Goal: Find specific page/section: Find specific page/section

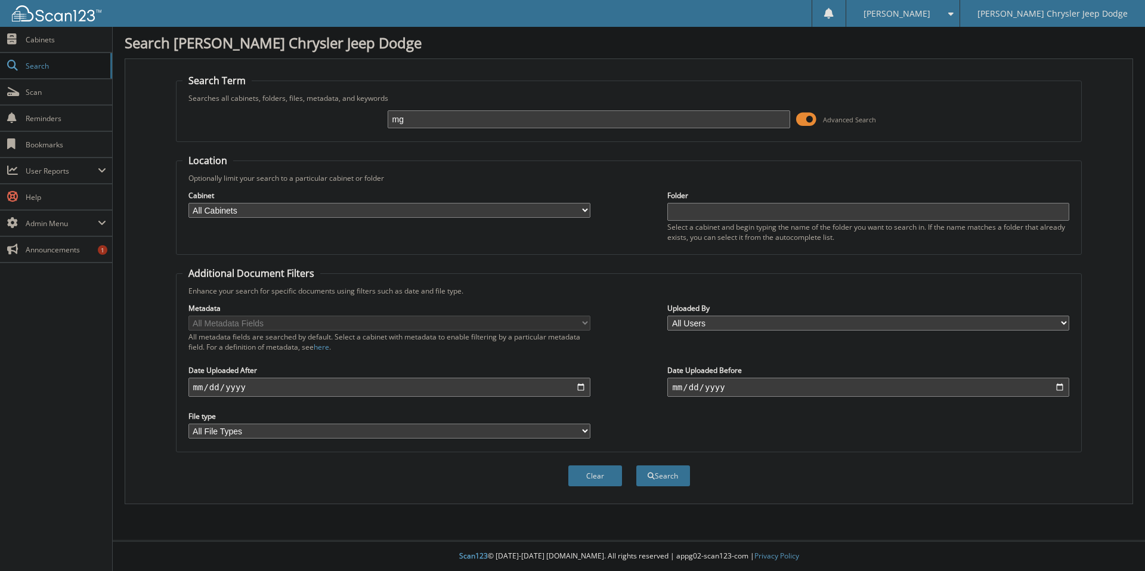
type input "m"
type input "MG537792"
click at [636, 465] on button "Search" at bounding box center [663, 475] width 54 height 21
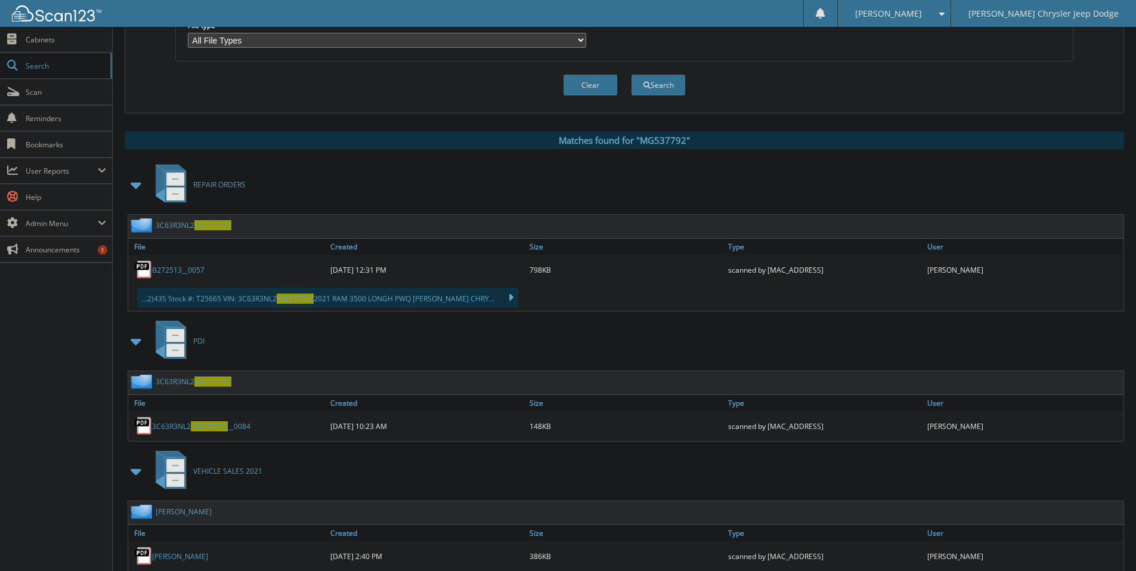
scroll to position [398, 0]
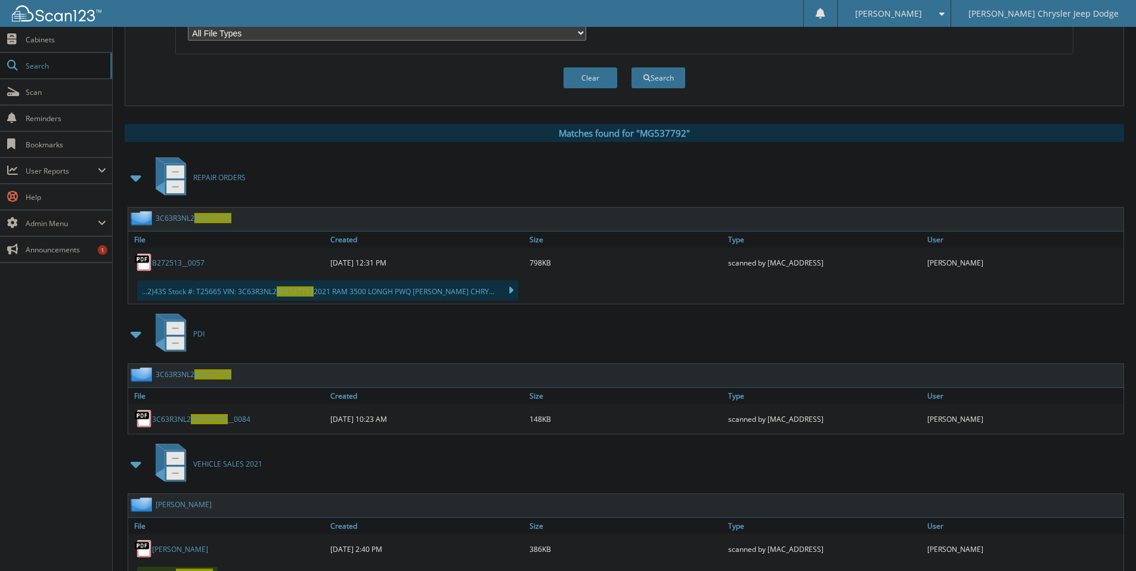
click at [132, 177] on span at bounding box center [136, 177] width 17 height 21
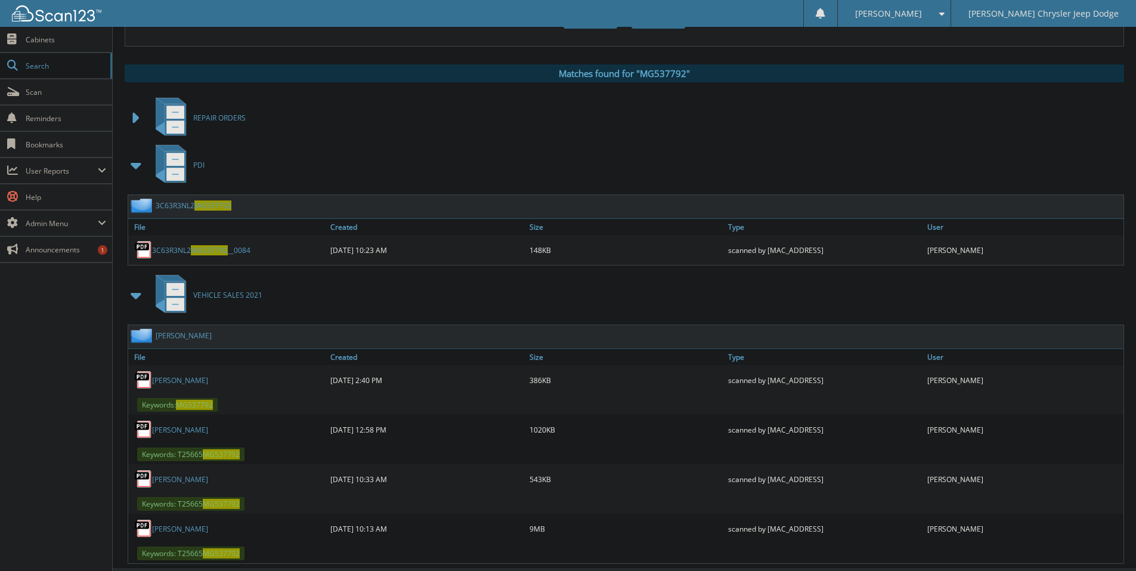
scroll to position [487, 0]
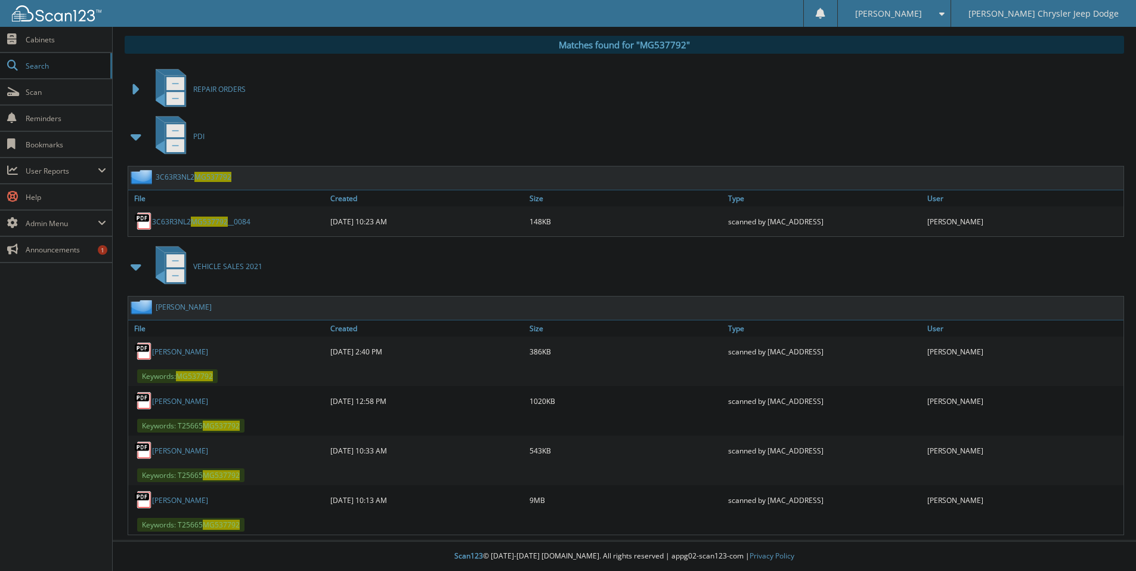
click at [168, 504] on link "Sosa, Jeffrey Mark" at bounding box center [180, 500] width 56 height 10
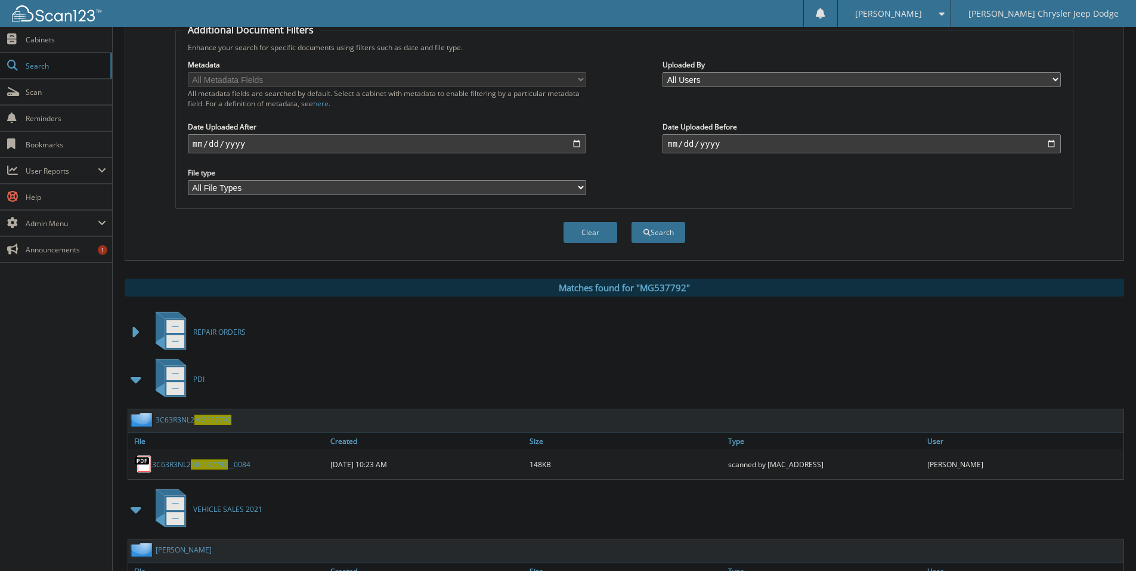
scroll to position [0, 0]
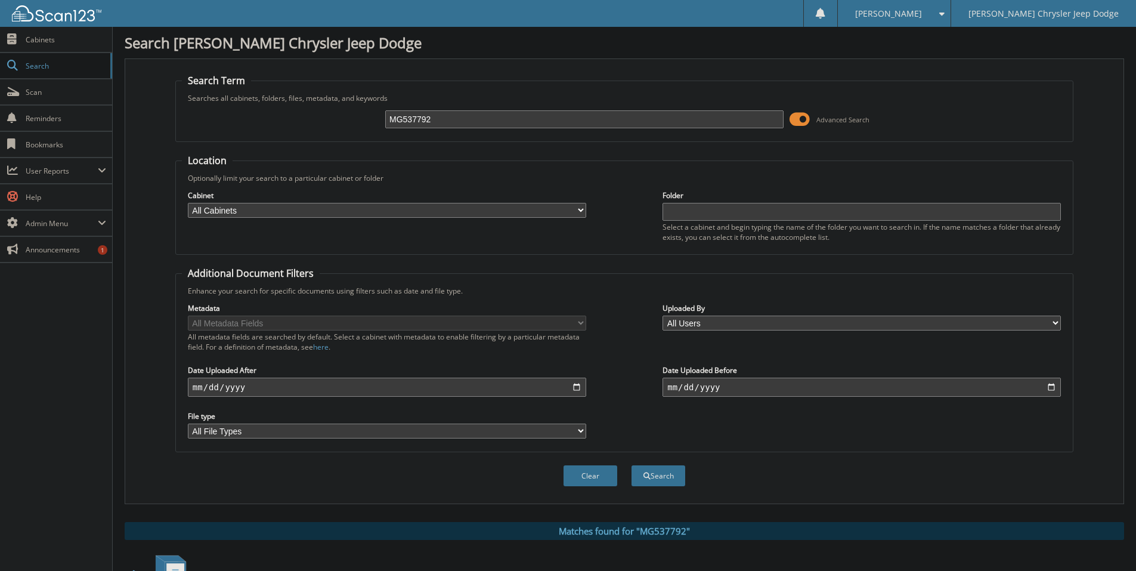
drag, startPoint x: 496, startPoint y: 121, endPoint x: 388, endPoint y: 147, distance: 110.5
click at [388, 147] on form "Search Term Searches all cabinets, folders, files, metadata, and keywords MG537…" at bounding box center [624, 286] width 898 height 425
type input "[PERSON_NAME]"
click at [631, 465] on button "Search" at bounding box center [658, 475] width 54 height 21
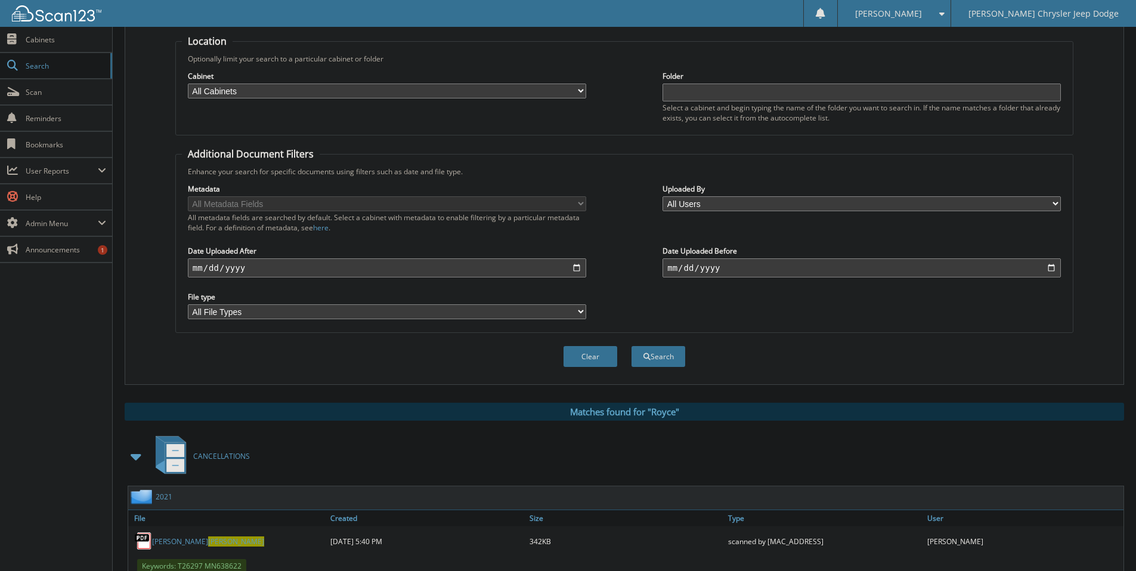
scroll to position [377, 0]
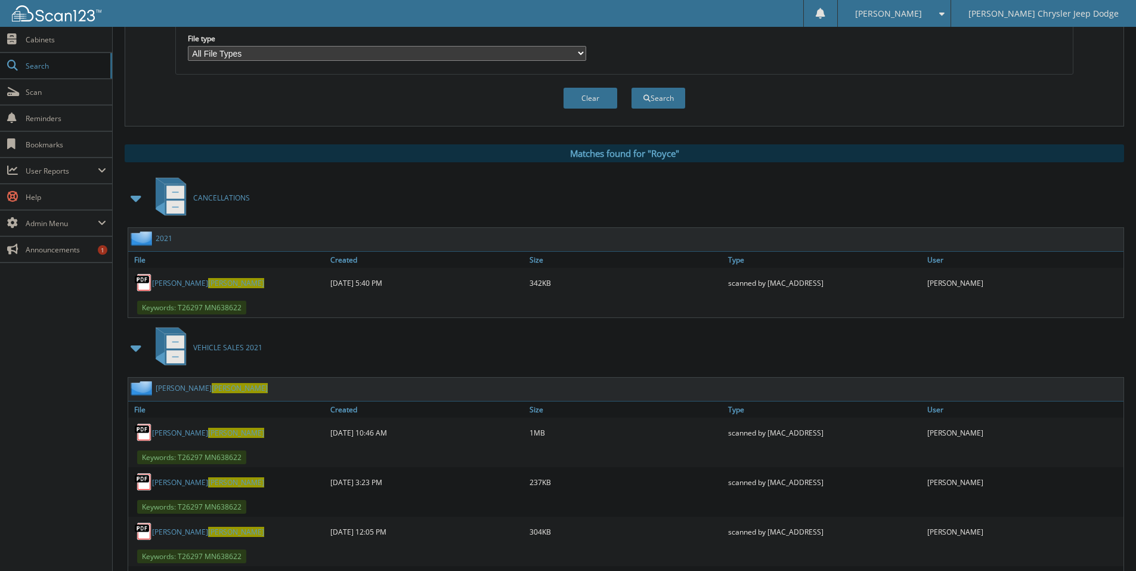
click at [135, 194] on span at bounding box center [136, 197] width 17 height 21
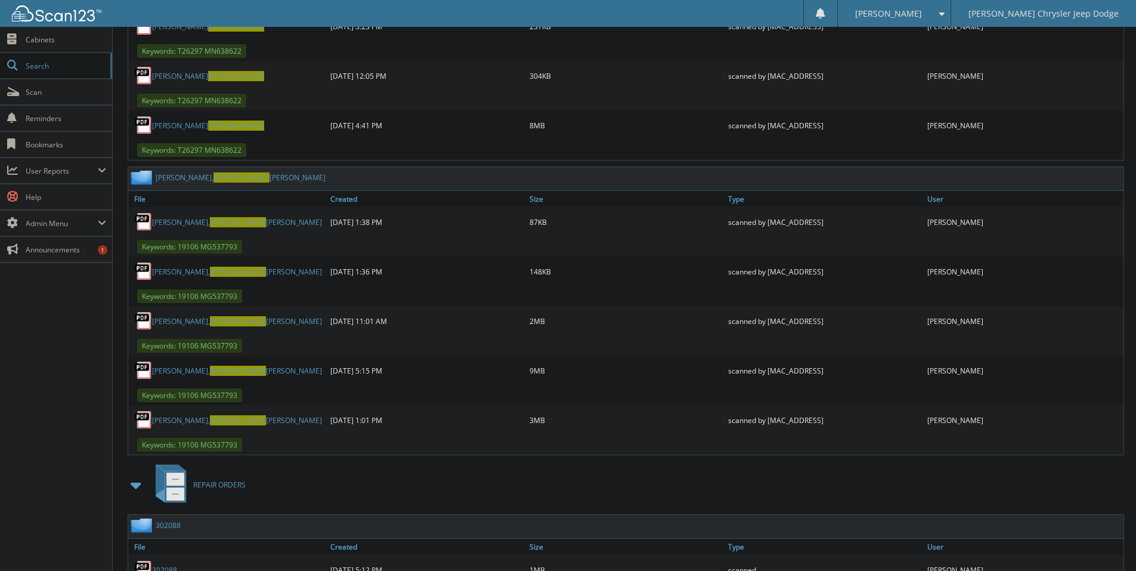
scroll to position [735, 0]
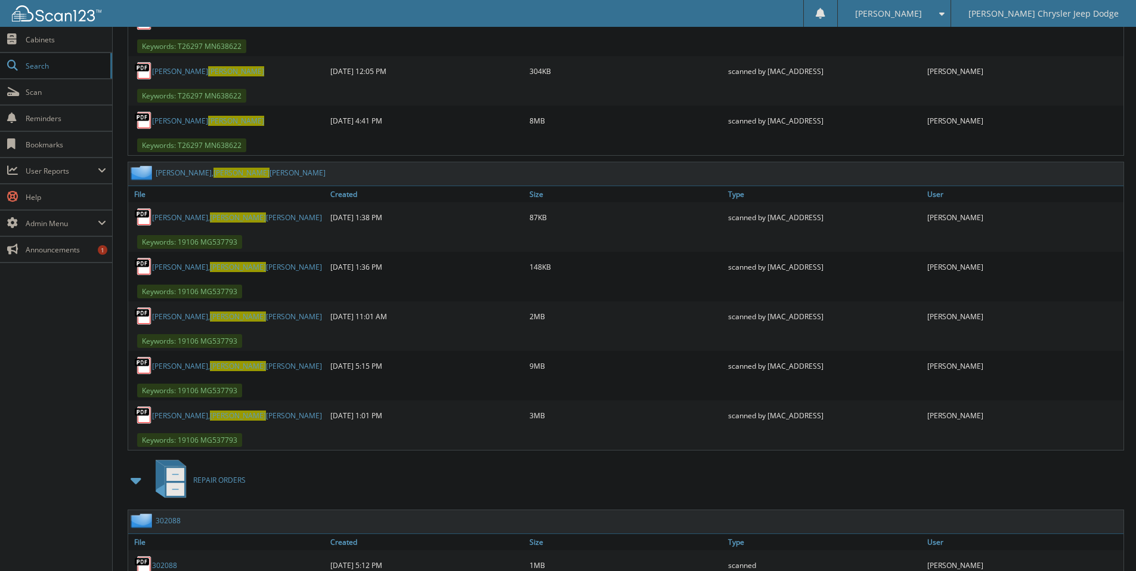
click at [212, 364] on link "[PERSON_NAME]" at bounding box center [237, 366] width 170 height 10
